Goal: Understand process/instructions: Learn how to perform a task or action

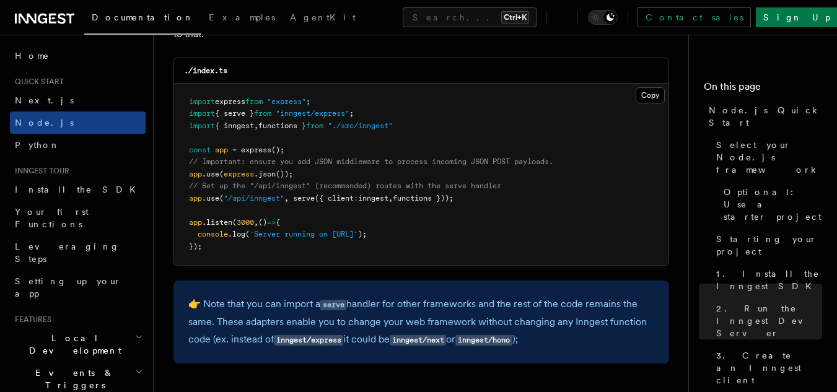
scroll to position [1984, 0]
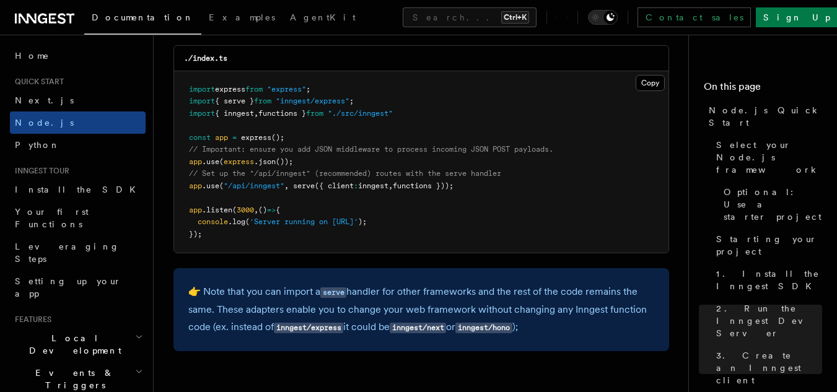
drag, startPoint x: 495, startPoint y: 186, endPoint x: 185, endPoint y: 190, distance: 310.0
click at [185, 190] on pre "import express from "express" ; import { serve } from "inngest/express" ; impor…" at bounding box center [421, 162] width 495 height 182
click at [485, 196] on pre "import express from "express" ; import { serve } from "inngest/express" ; impor…" at bounding box center [421, 162] width 495 height 182
drag, startPoint x: 489, startPoint y: 188, endPoint x: 190, endPoint y: 175, distance: 299.7
click at [190, 175] on pre "import express from "express" ; import { serve } from "inngest/express" ; impor…" at bounding box center [421, 162] width 495 height 182
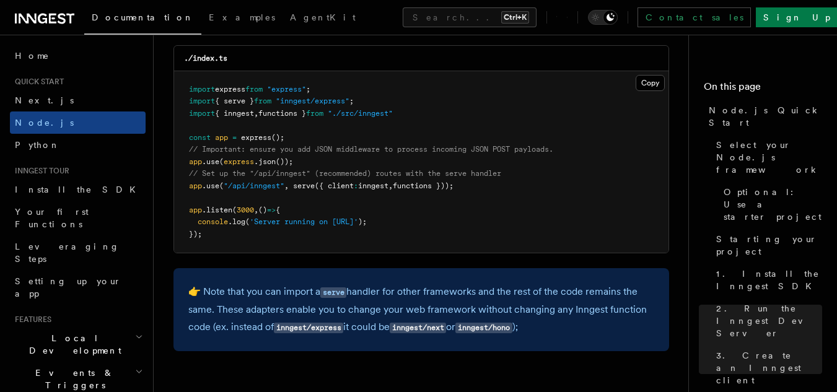
copy code "// Set up the "/api/inngest" (recommended) routes with the serve handler app .u…"
click at [565, 221] on pre "import express from "express" ; import { serve } from "inngest/express" ; impor…" at bounding box center [421, 162] width 495 height 182
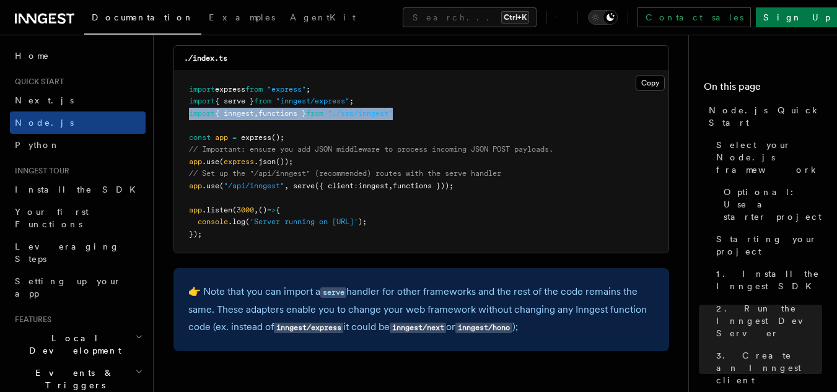
drag, startPoint x: 384, startPoint y: 115, endPoint x: 182, endPoint y: 115, distance: 201.5
click at [182, 115] on pre "import express from "express" ; import { serve } from "inngest/express" ; impor…" at bounding box center [421, 162] width 495 height 182
copy span "import { inngest , functions } from "./src/inngest""
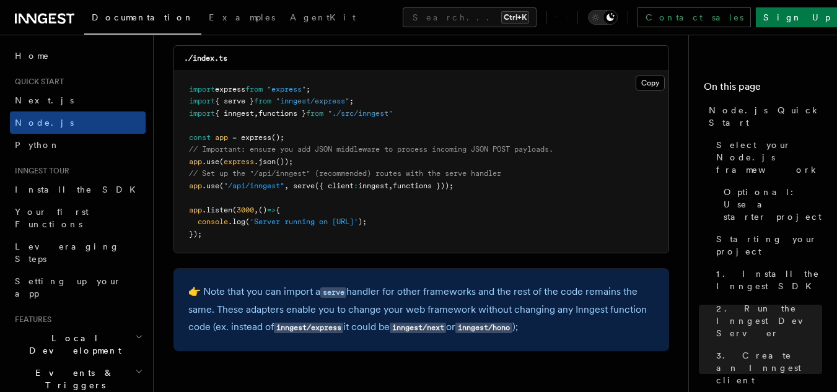
click at [336, 211] on pre "import express from "express" ; import { serve } from "inngest/express" ; impor…" at bounding box center [421, 162] width 495 height 182
drag, startPoint x: 389, startPoint y: 98, endPoint x: 175, endPoint y: 100, distance: 213.9
click at [175, 100] on pre "import express from "express" ; import { serve } from "inngest/express" ; impor…" at bounding box center [421, 162] width 495 height 182
copy span "import { serve } from "inngest/express" ;"
